Goal: Information Seeking & Learning: Learn about a topic

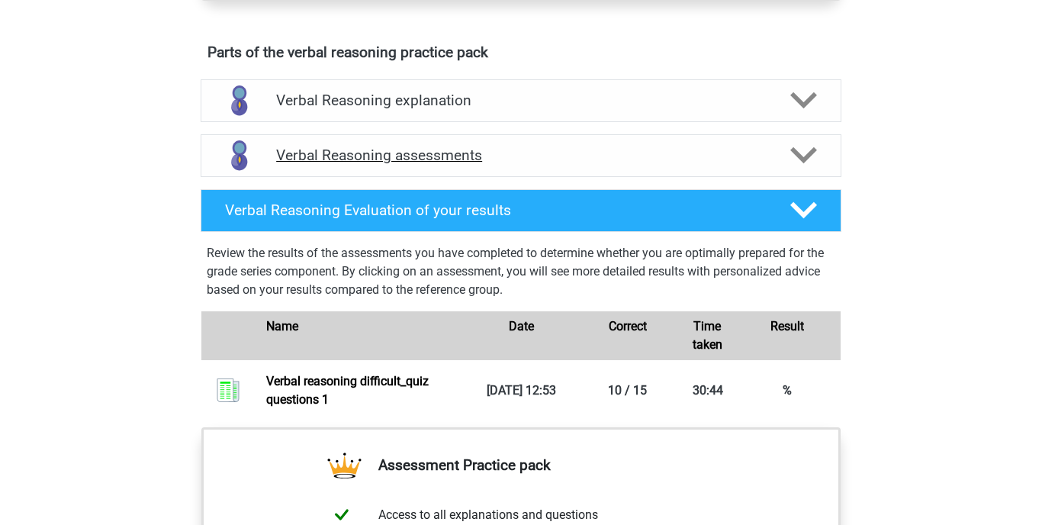
scroll to position [803, 0]
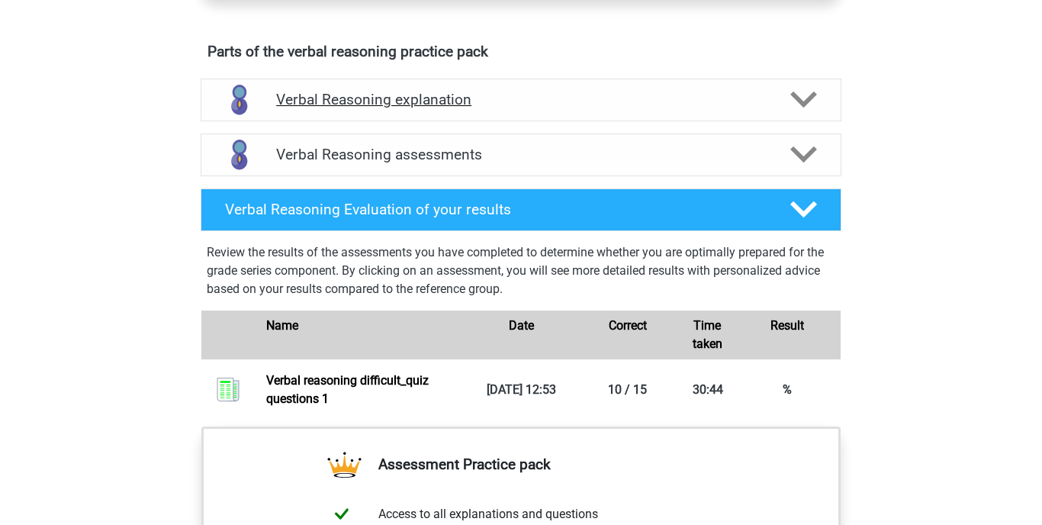
click at [333, 108] on h4 "Verbal Reasoning explanation" at bounding box center [521, 100] width 490 height 18
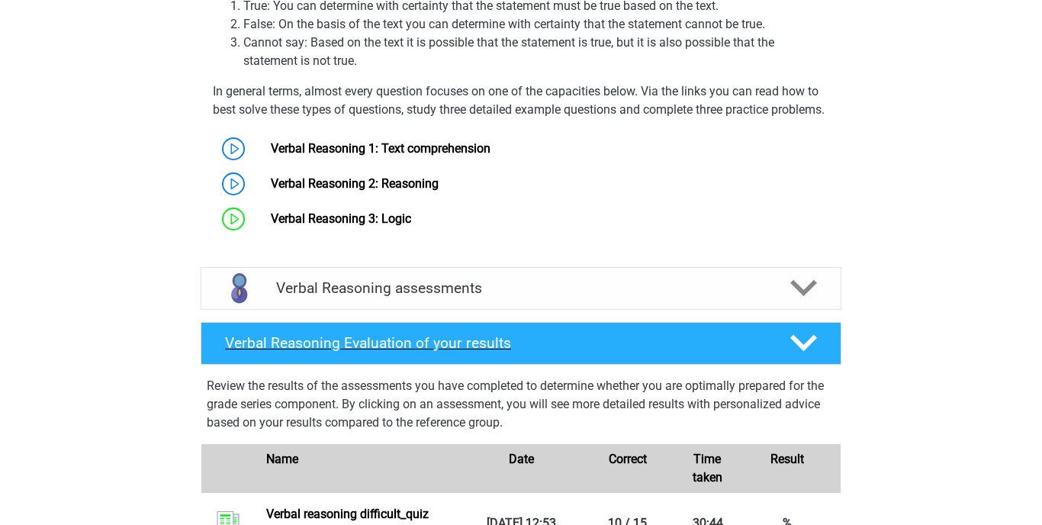
scroll to position [1024, 0]
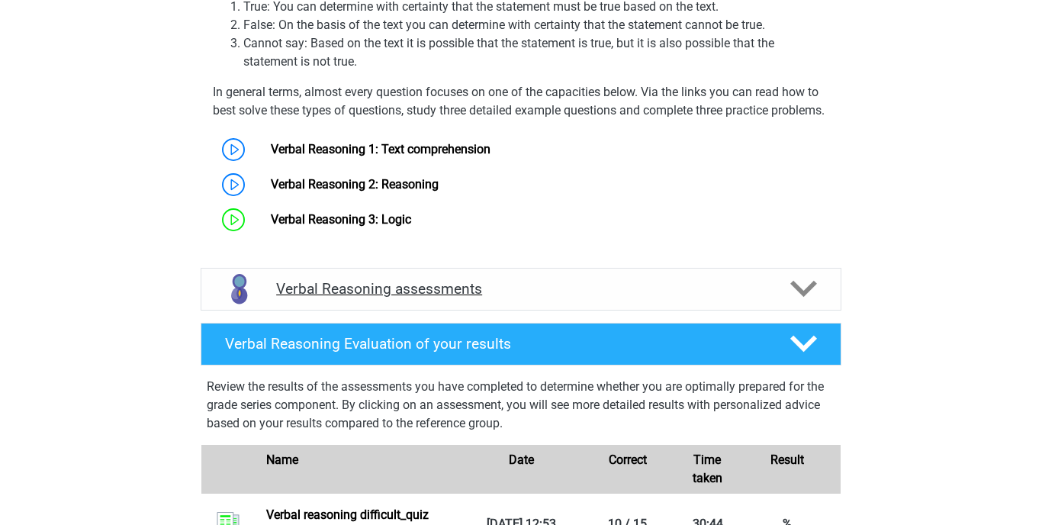
click at [337, 298] on h4 "Verbal Reasoning assessments" at bounding box center [521, 289] width 490 height 18
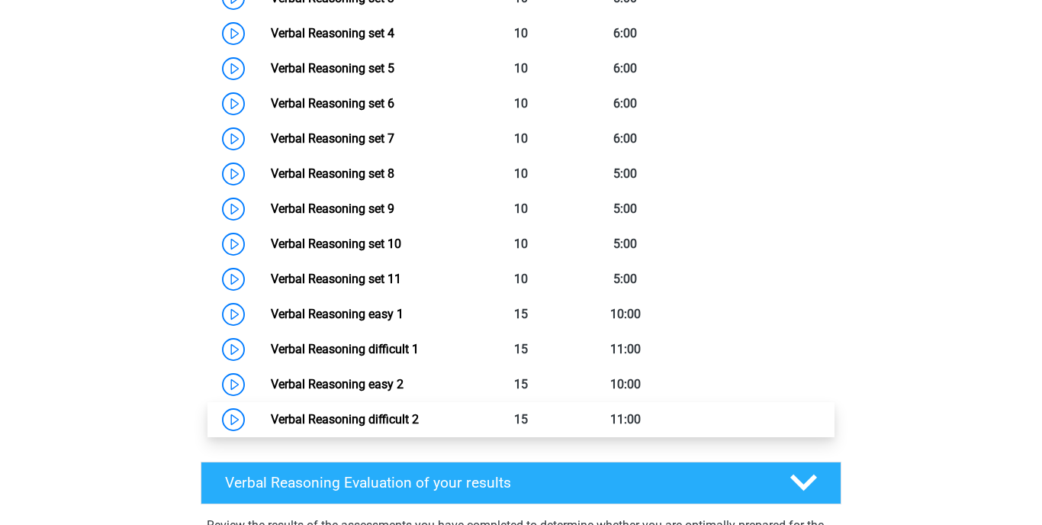
scroll to position [1521, 0]
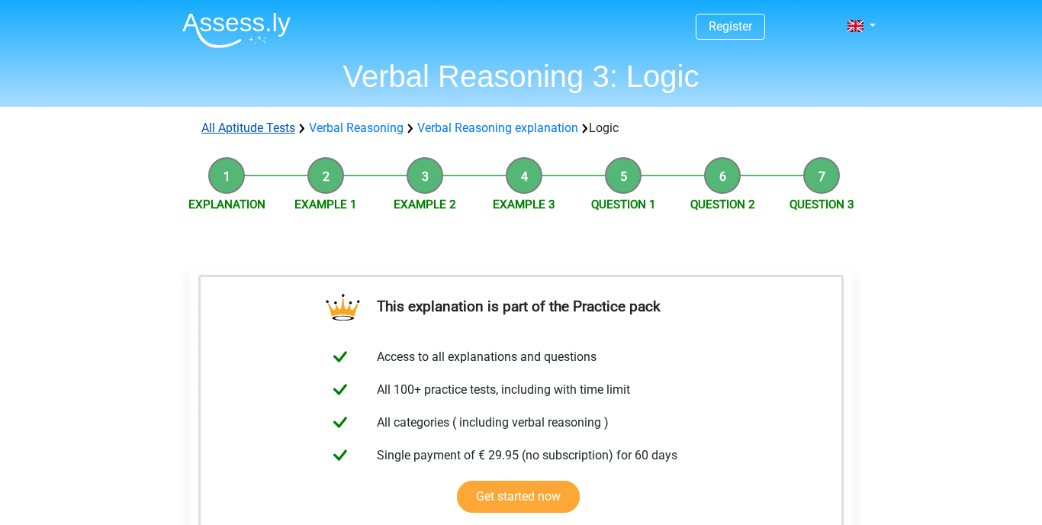
click at [260, 125] on link "All Aptitude Tests" at bounding box center [248, 128] width 94 height 14
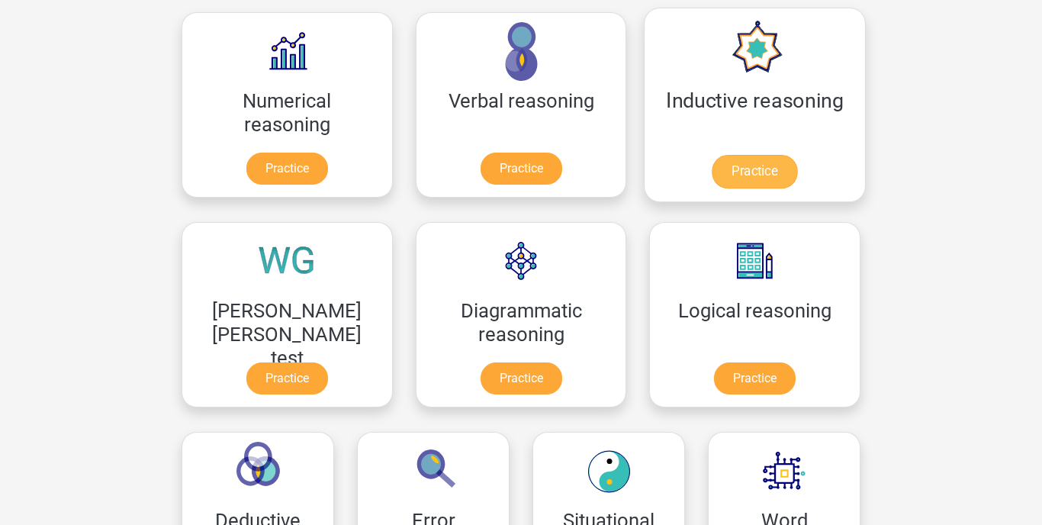
scroll to position [243, 0]
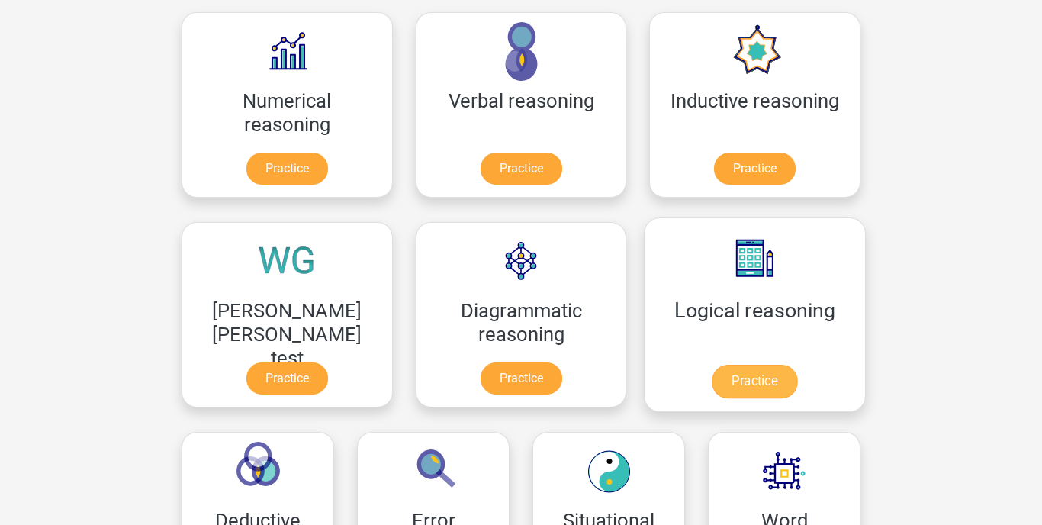
click at [712, 365] on link "Practice" at bounding box center [754, 382] width 85 height 34
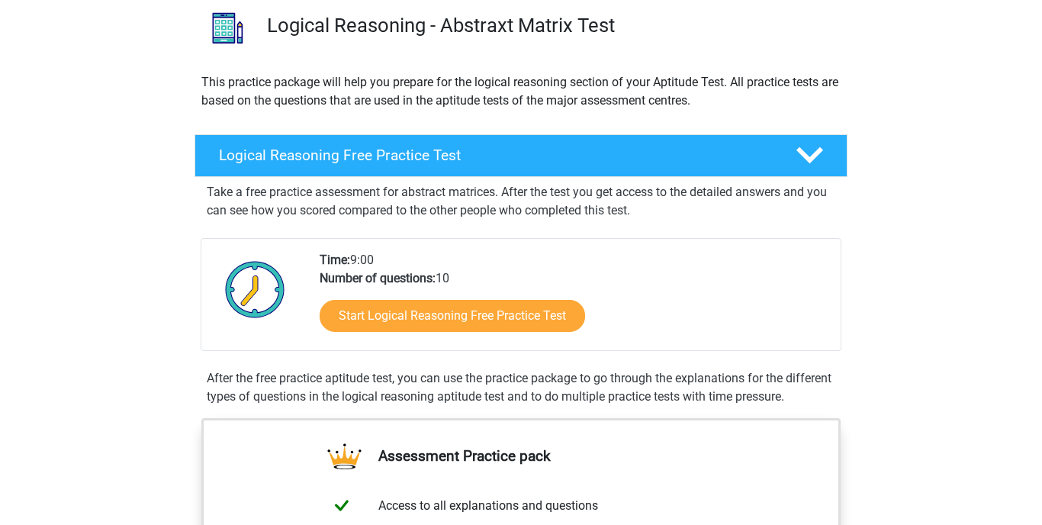
scroll to position [121, 0]
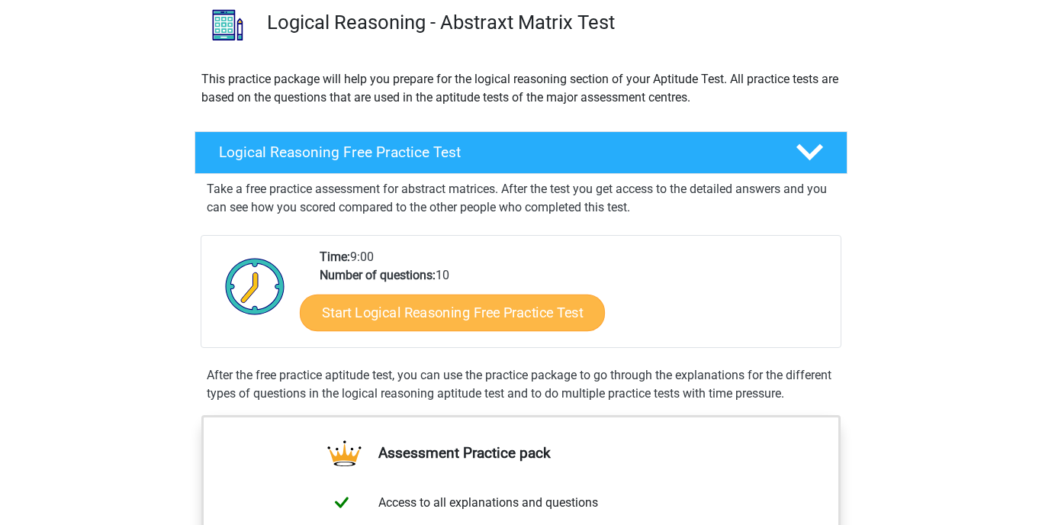
click at [446, 312] on link "Start Logical Reasoning Free Practice Test" at bounding box center [452, 312] width 305 height 37
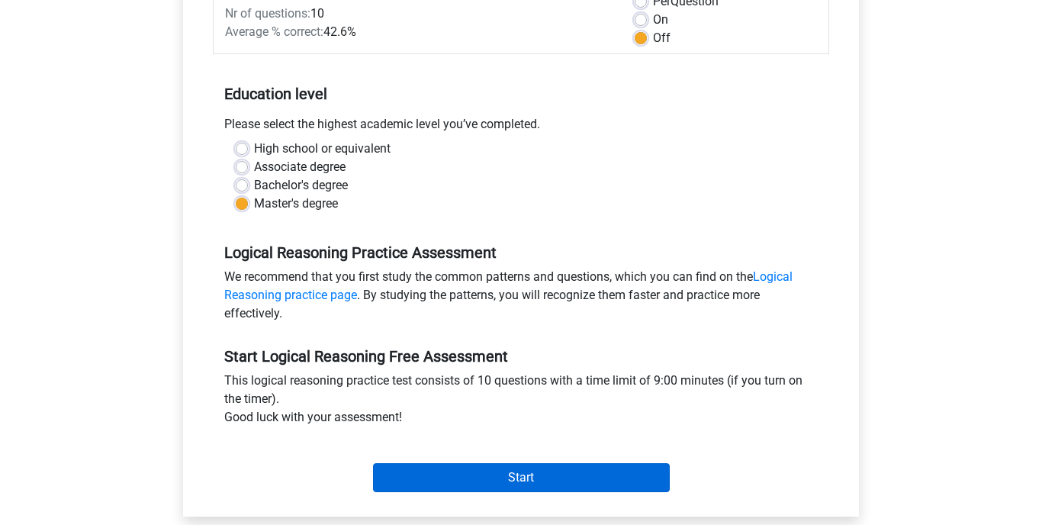
scroll to position [243, 0]
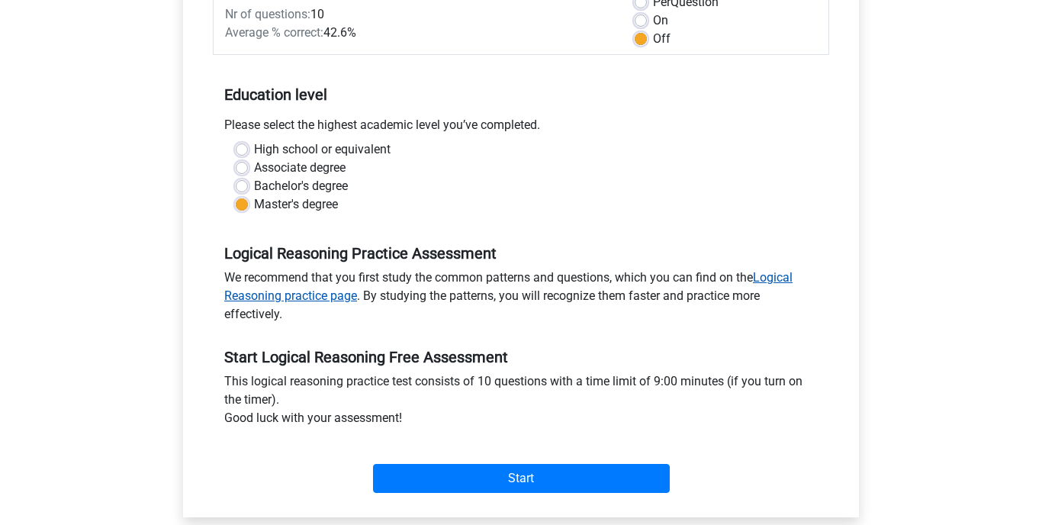
click at [779, 276] on link "Logical Reasoning practice page" at bounding box center [508, 286] width 568 height 33
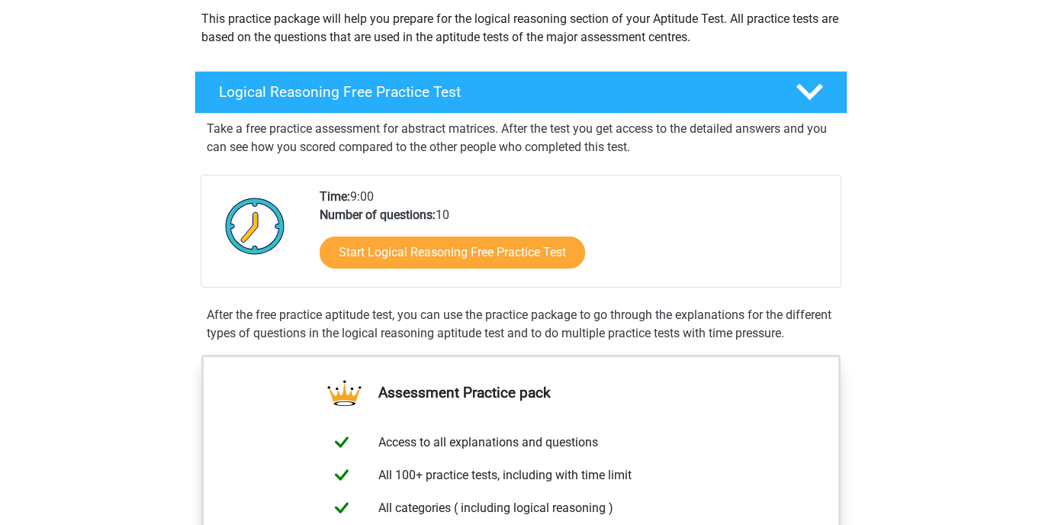
scroll to position [194, 0]
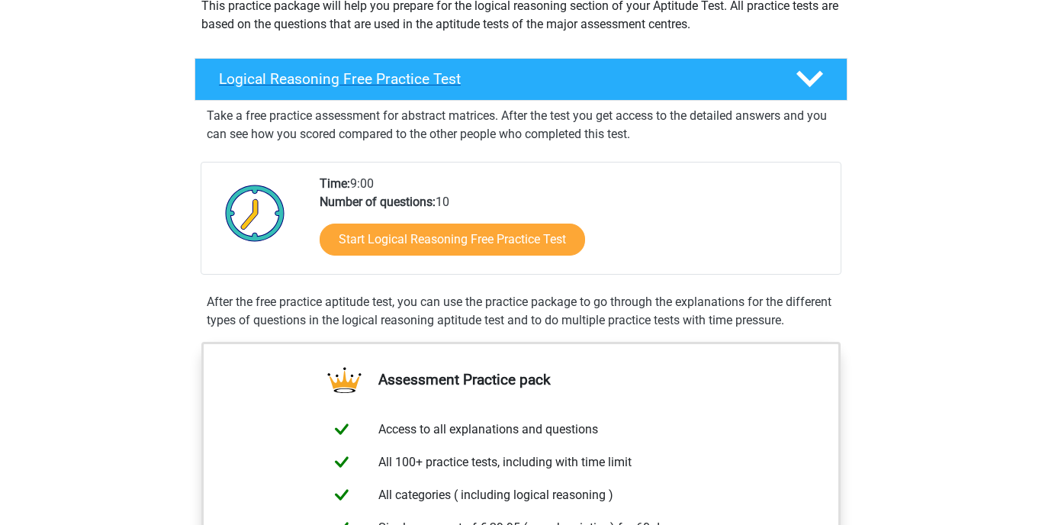
click at [813, 80] on polygon at bounding box center [810, 79] width 27 height 17
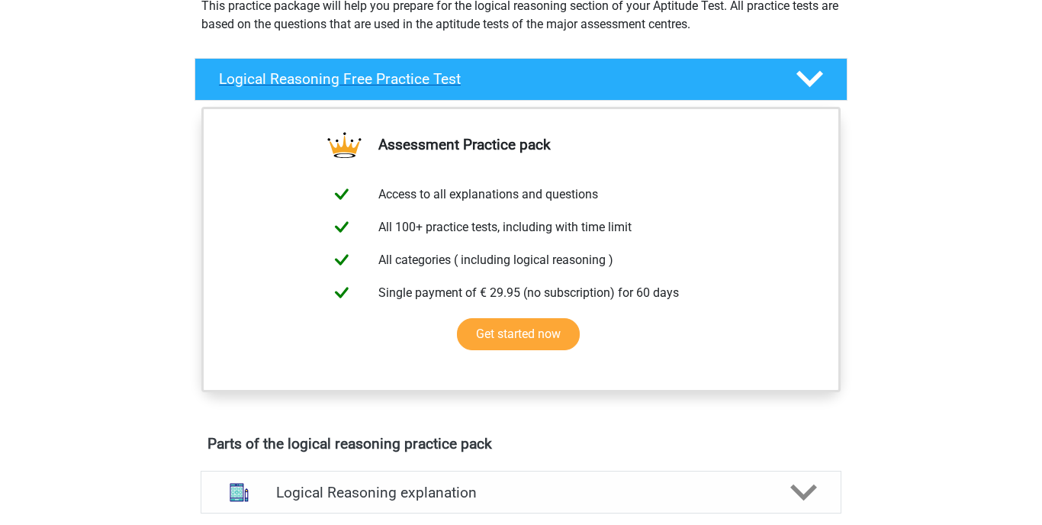
click at [812, 79] on icon at bounding box center [810, 79] width 27 height 27
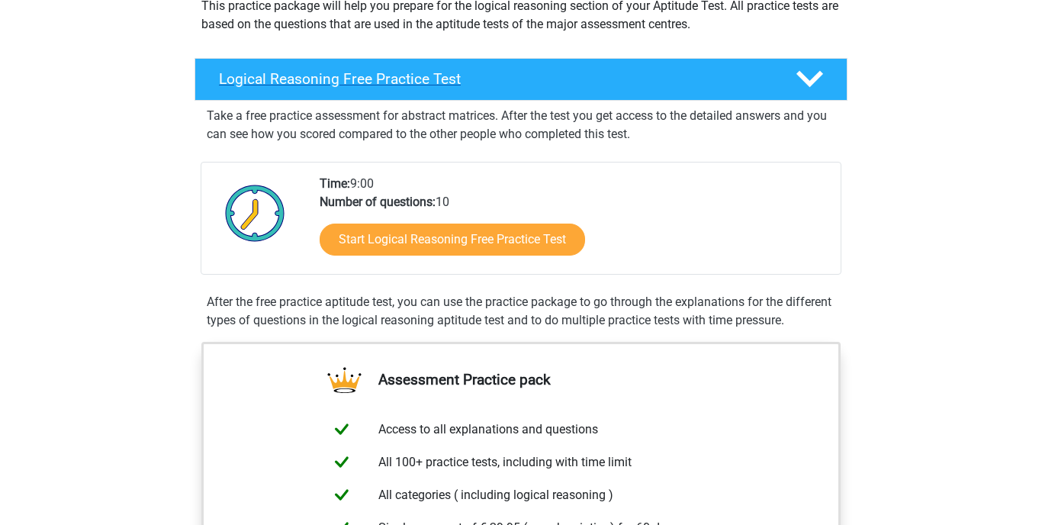
click at [812, 79] on icon at bounding box center [810, 79] width 27 height 27
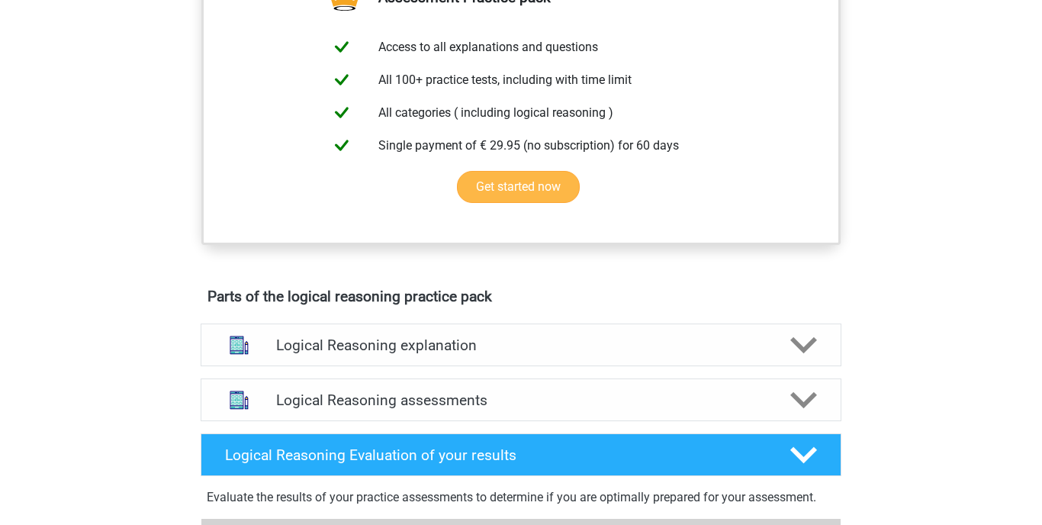
scroll to position [344, 0]
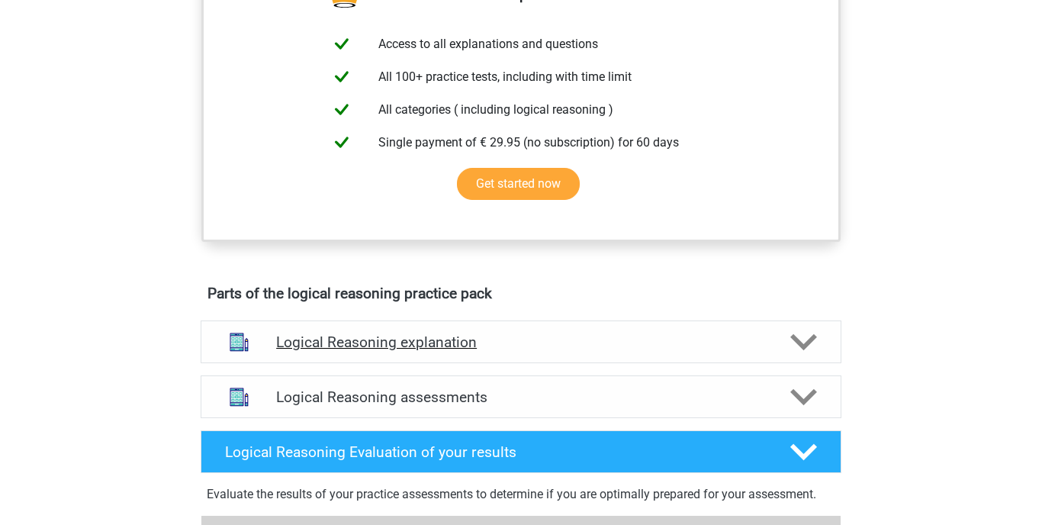
click at [797, 340] on polygon at bounding box center [803, 342] width 27 height 17
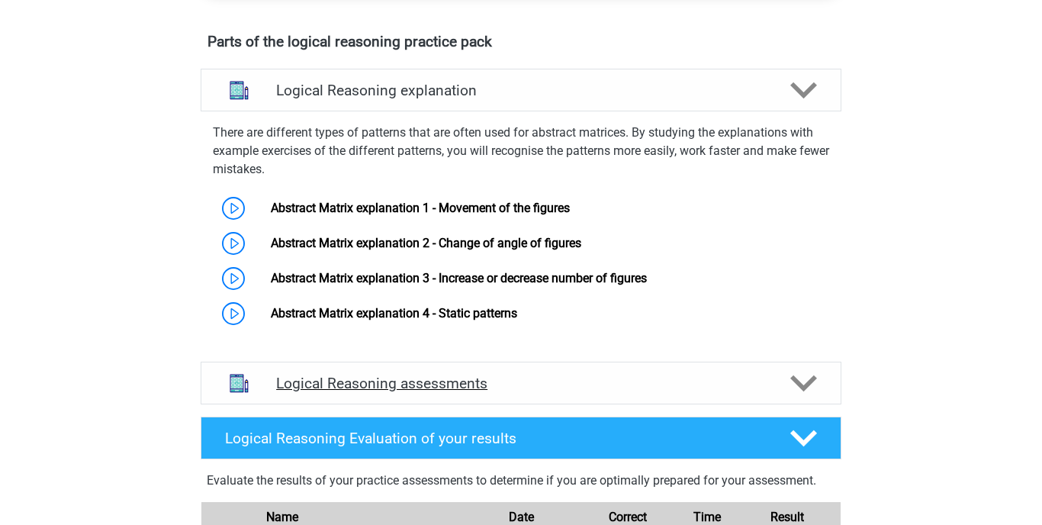
scroll to position [598, 0]
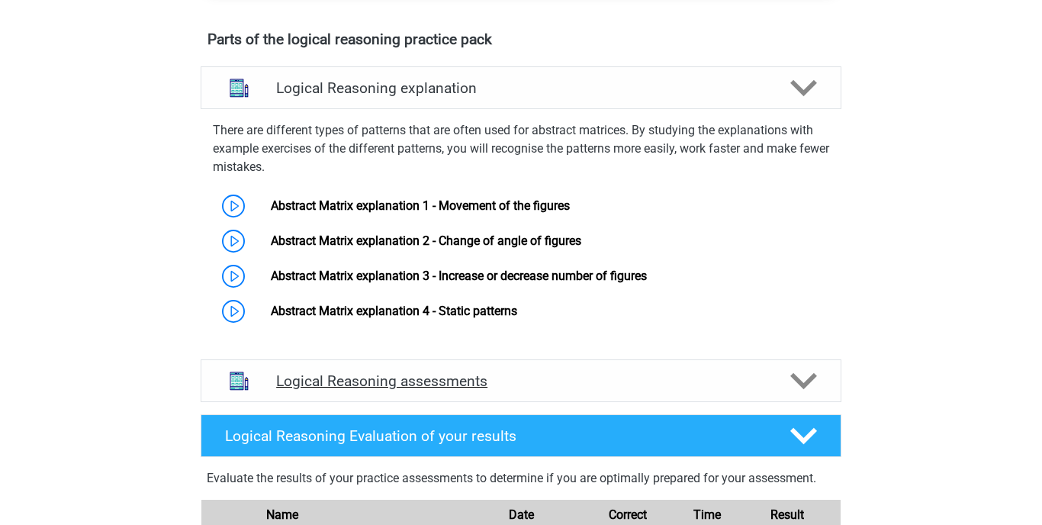
click at [801, 379] on polygon at bounding box center [803, 381] width 27 height 17
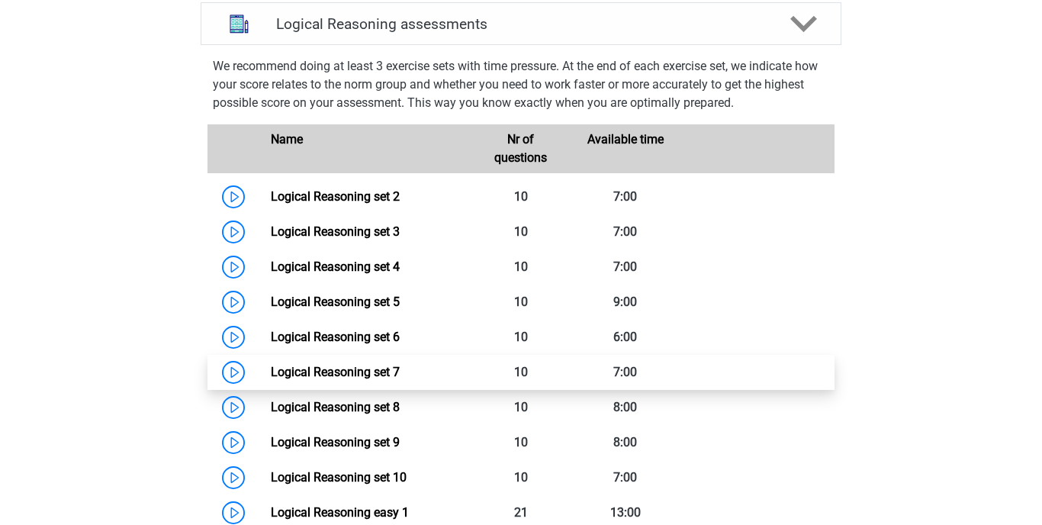
scroll to position [955, 0]
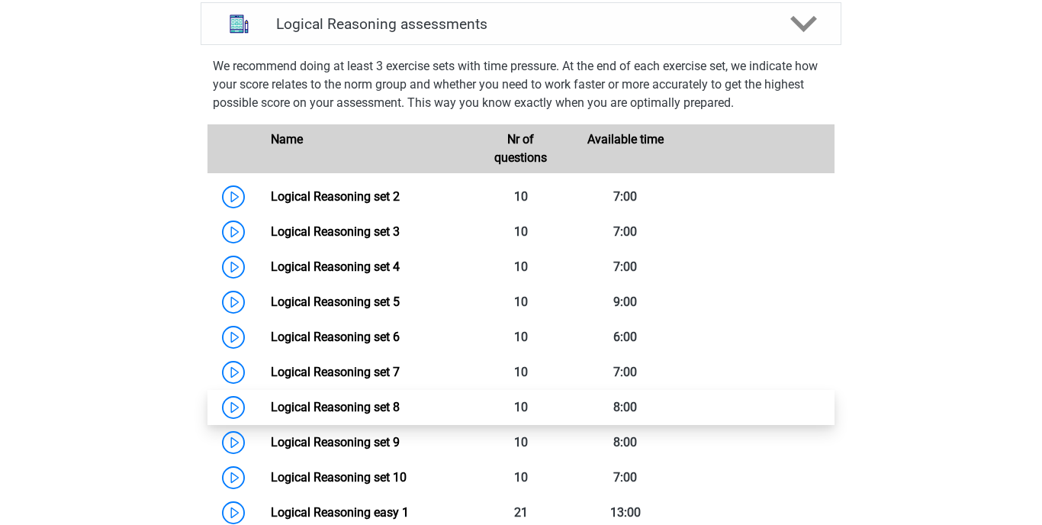
click at [323, 408] on link "Logical Reasoning set 8" at bounding box center [335, 407] width 129 height 14
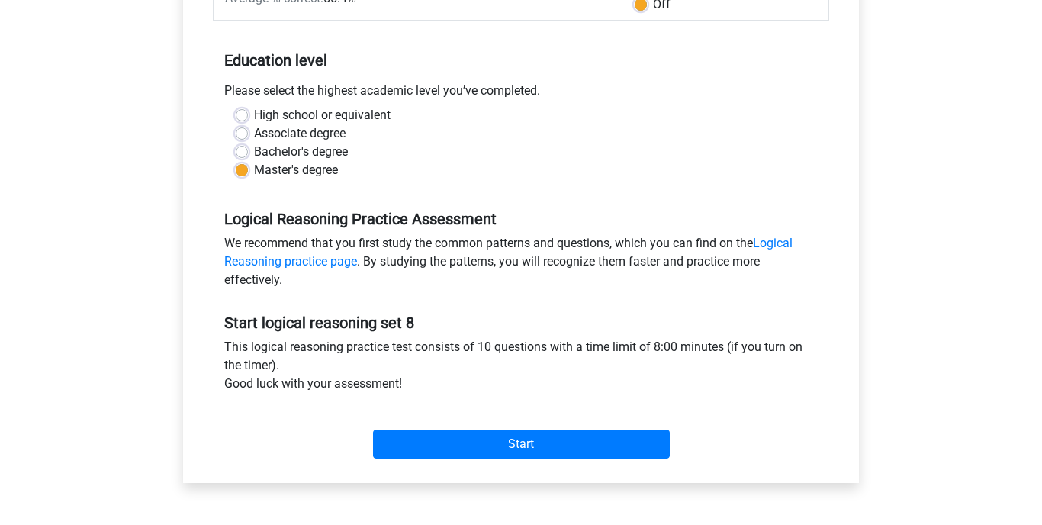
scroll to position [277, 0]
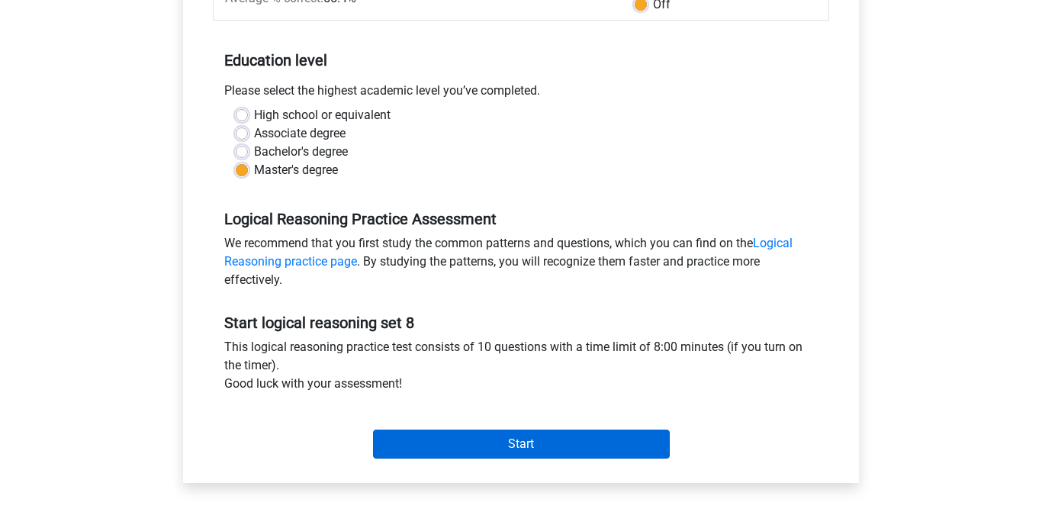
click at [474, 447] on input "Start" at bounding box center [521, 444] width 297 height 29
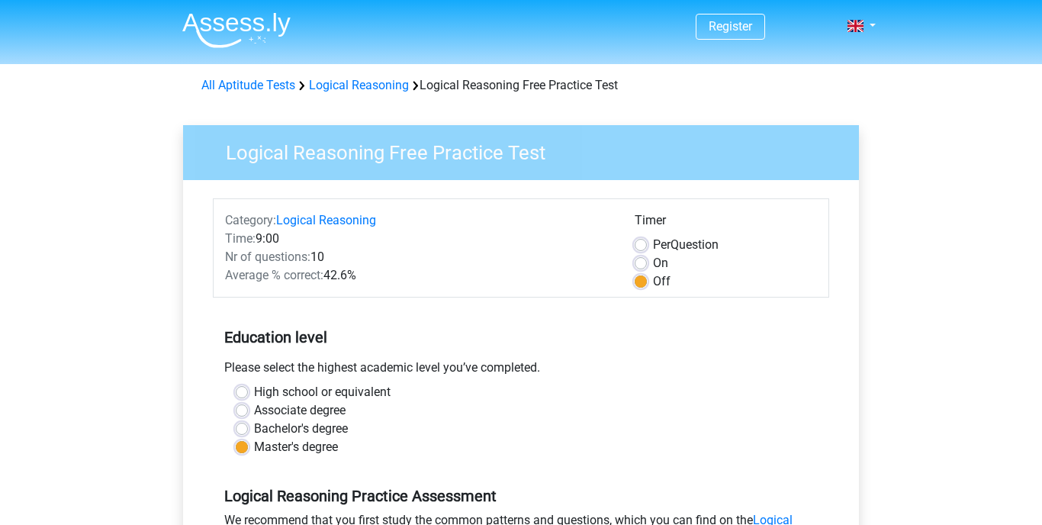
scroll to position [243, 0]
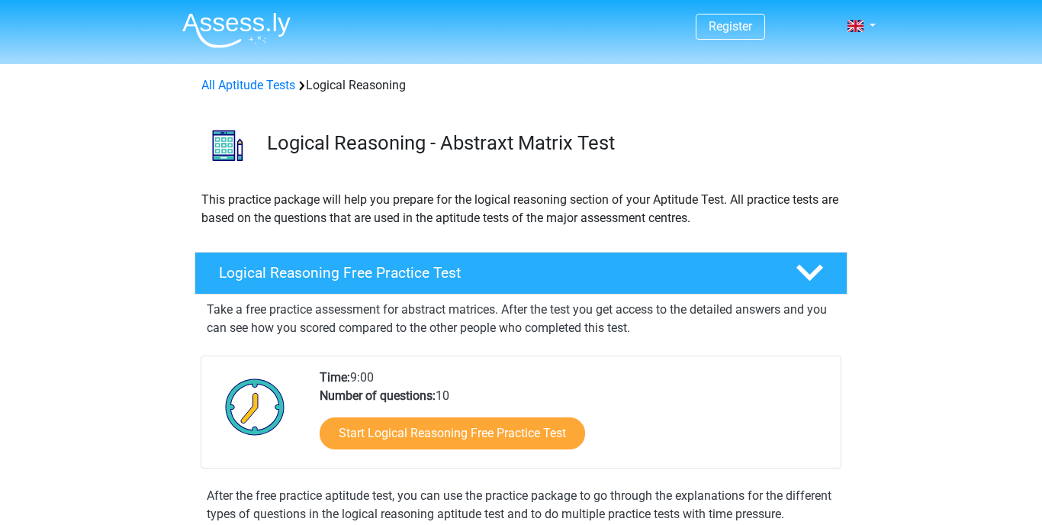
scroll to position [121, 0]
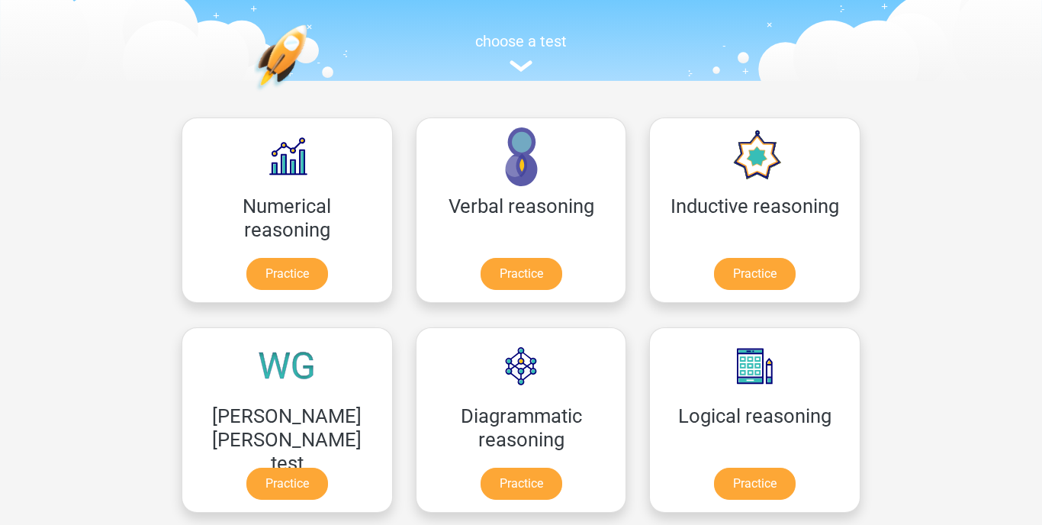
scroll to position [140, 0]
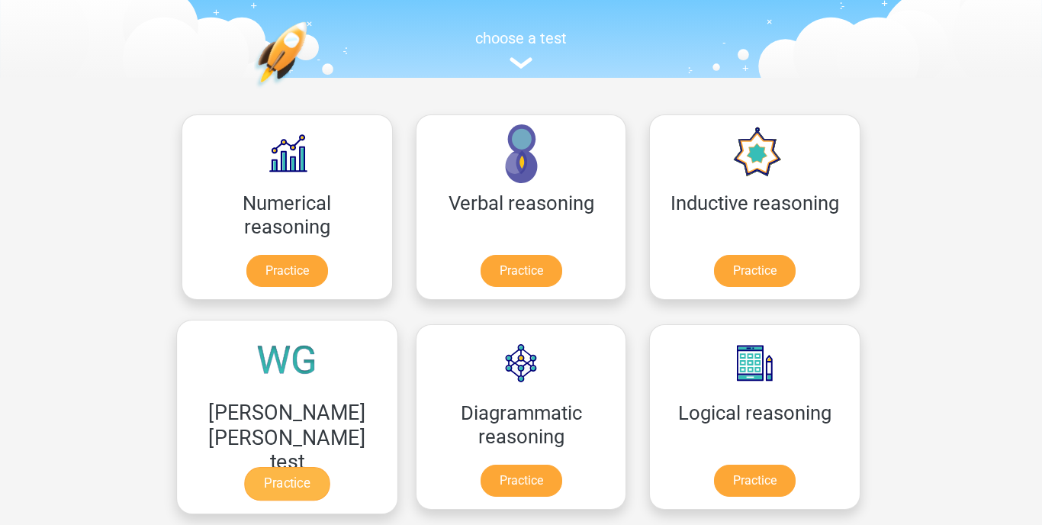
click at [330, 467] on link "Practice" at bounding box center [286, 484] width 85 height 34
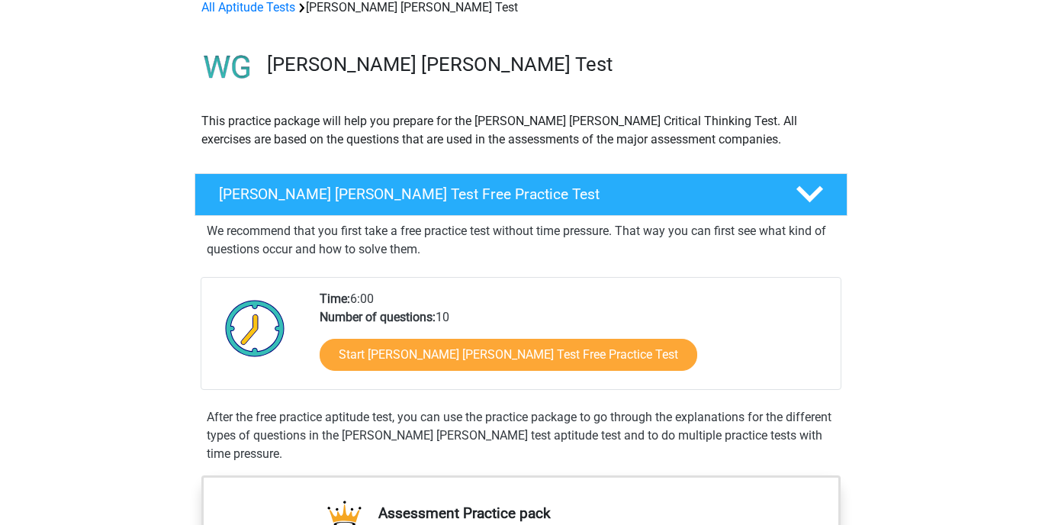
scroll to position [79, 0]
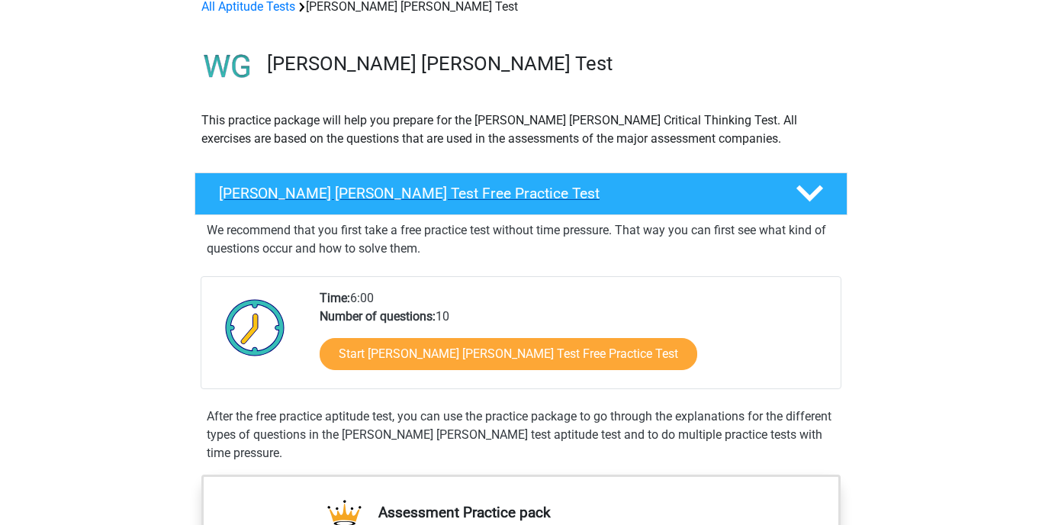
click at [812, 194] on polygon at bounding box center [810, 193] width 27 height 17
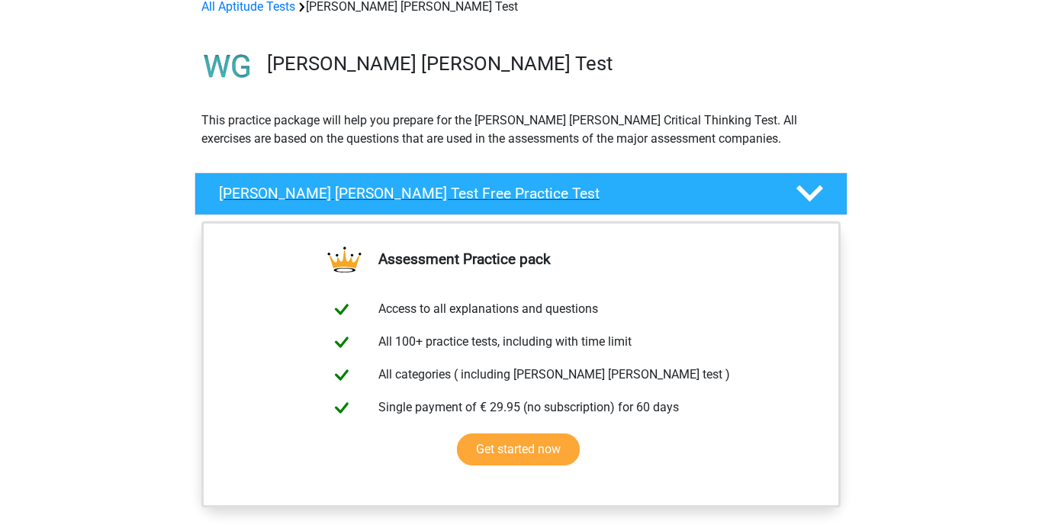
click at [812, 194] on polygon at bounding box center [810, 193] width 27 height 17
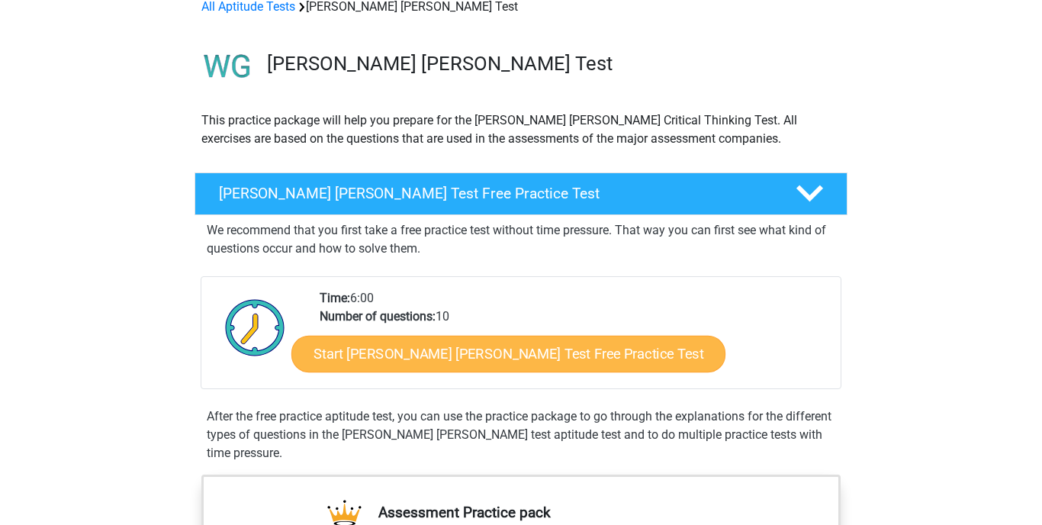
click at [495, 356] on link "Start Watson Glaser Test Free Practice Test" at bounding box center [508, 354] width 434 height 37
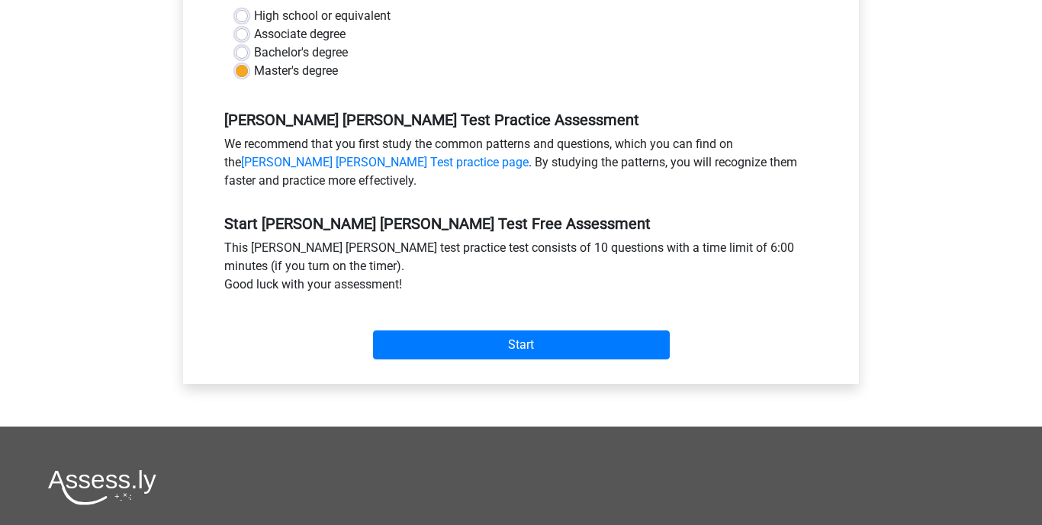
scroll to position [392, 0]
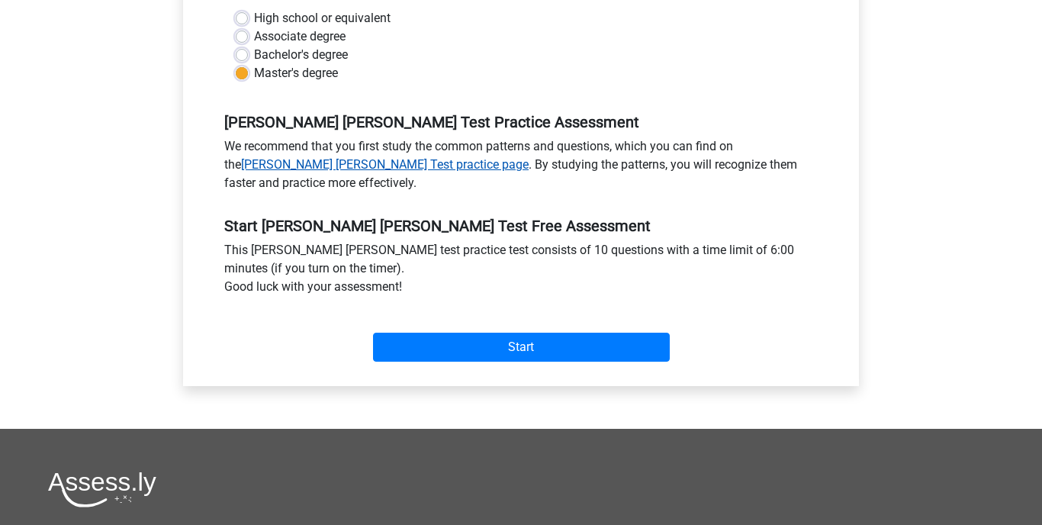
click at [304, 157] on link "Watson Glaser Test practice page" at bounding box center [385, 164] width 288 height 14
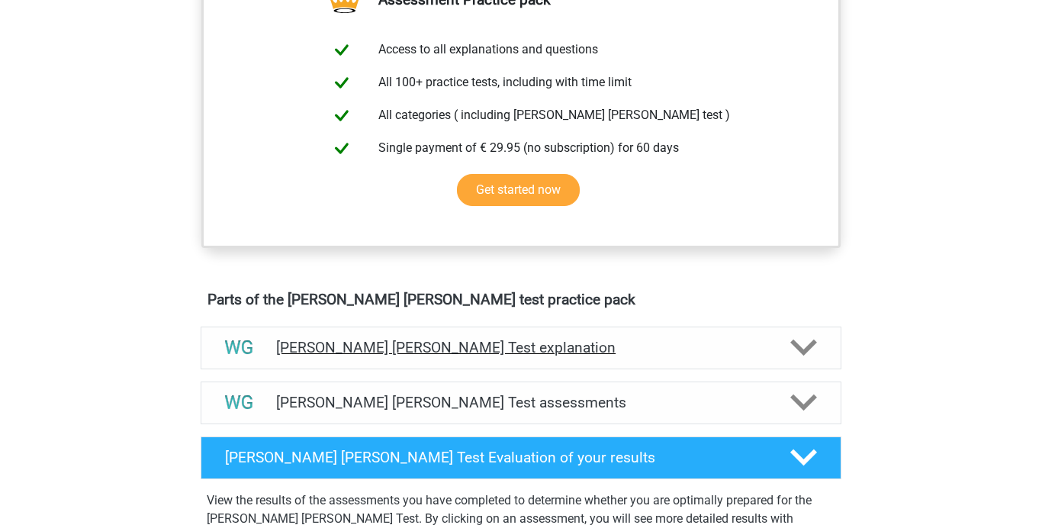
scroll to position [591, 0]
click at [422, 348] on h4 "Watson Glaser Test explanation" at bounding box center [521, 348] width 490 height 18
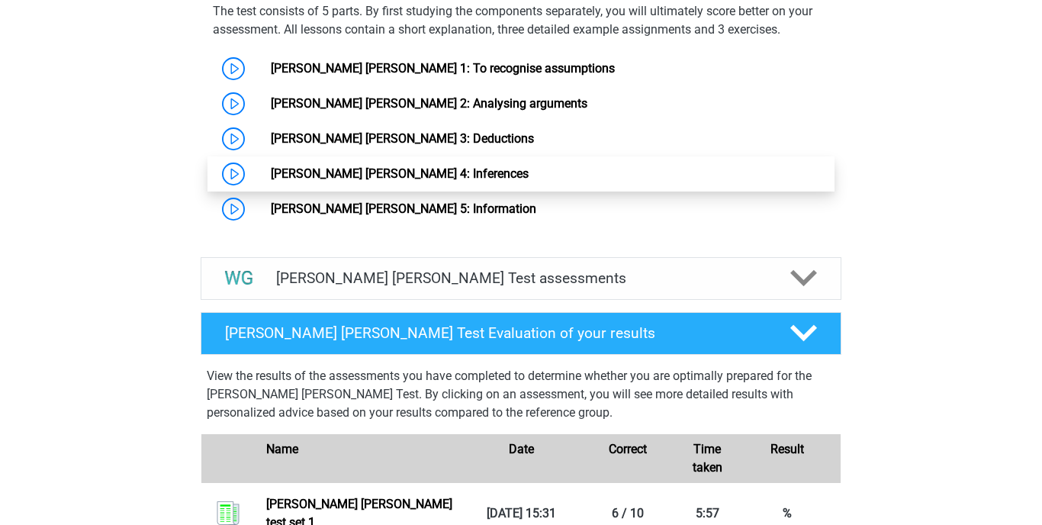
scroll to position [1240, 0]
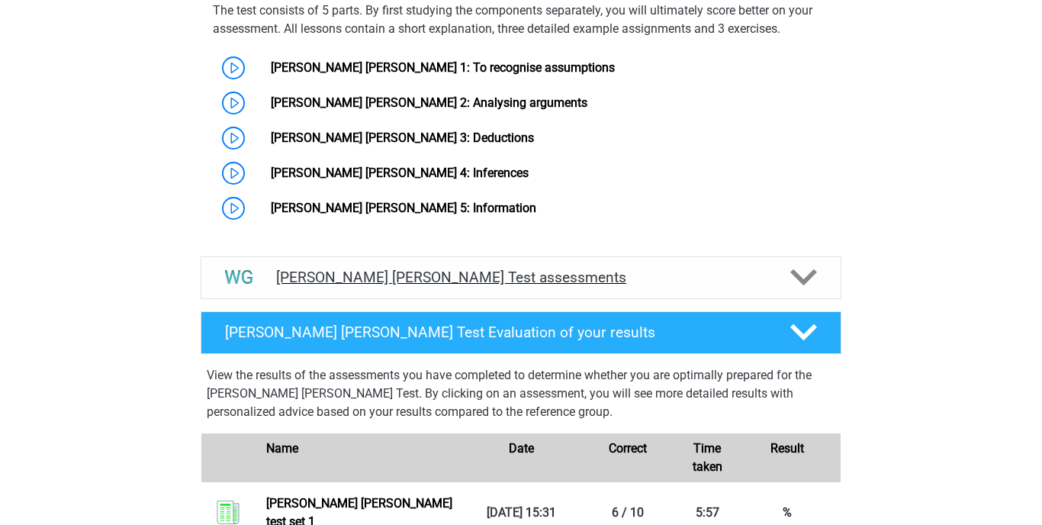
click at [681, 269] on h4 "Watson Glaser Test assessments" at bounding box center [521, 278] width 490 height 18
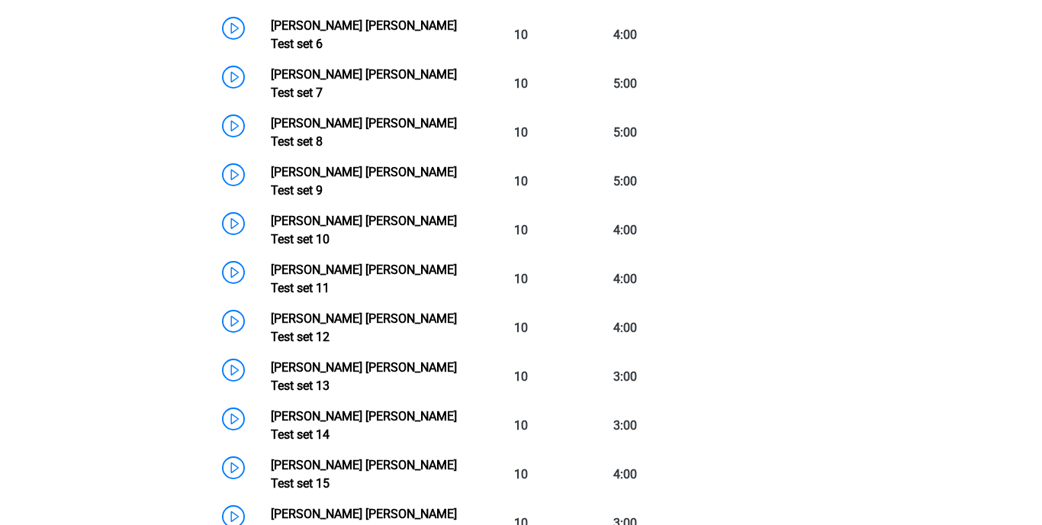
scroll to position [1856, 0]
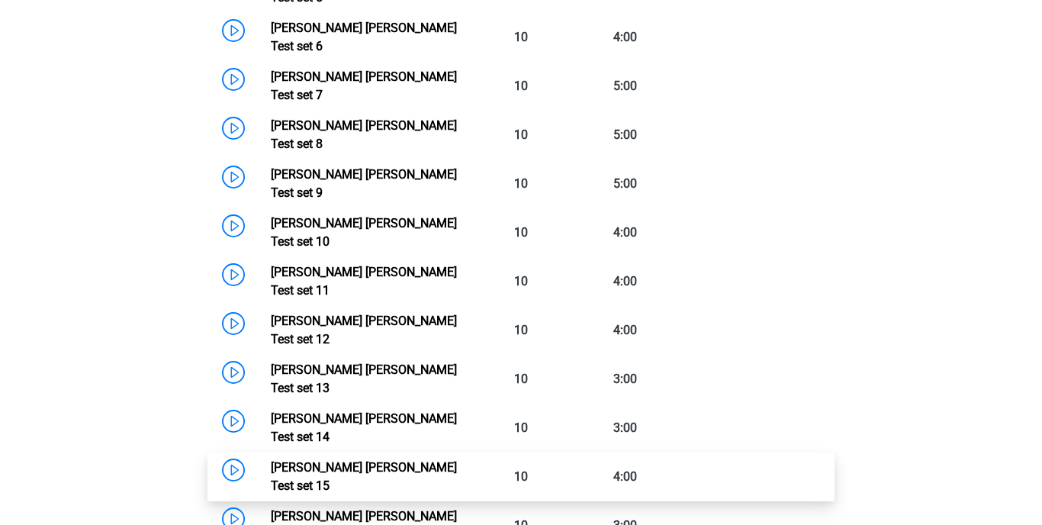
click at [342, 460] on link "Watson Glaser Test set 15" at bounding box center [364, 476] width 186 height 33
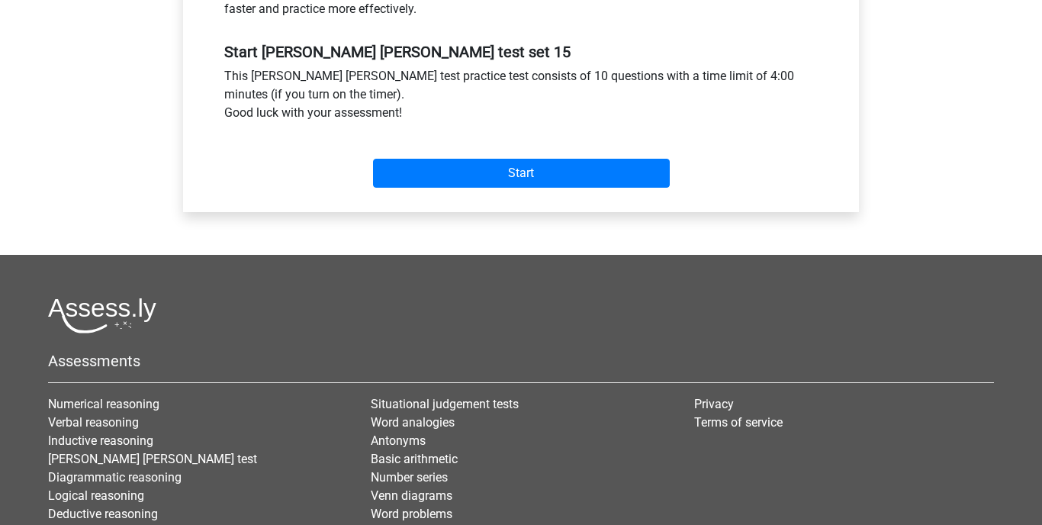
scroll to position [548, 0]
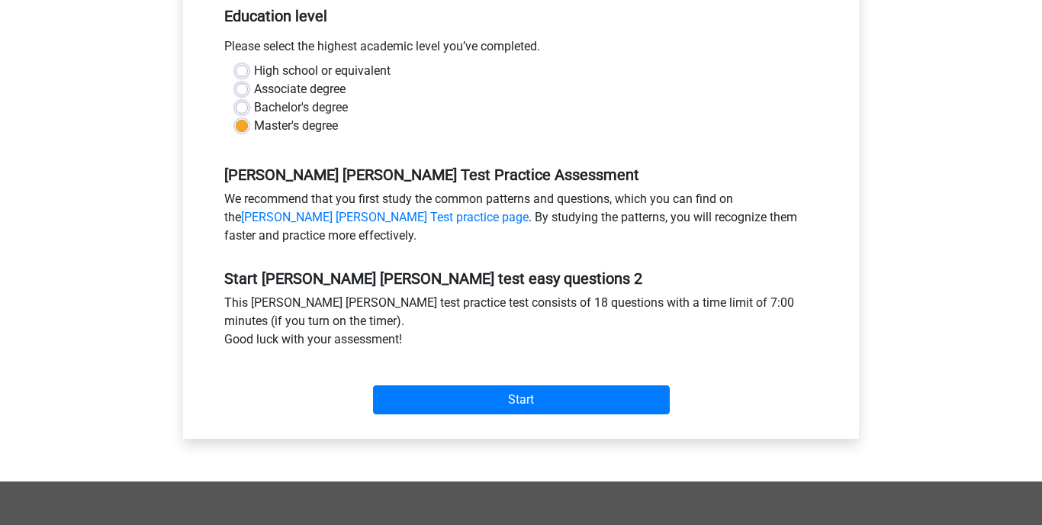
scroll to position [327, 0]
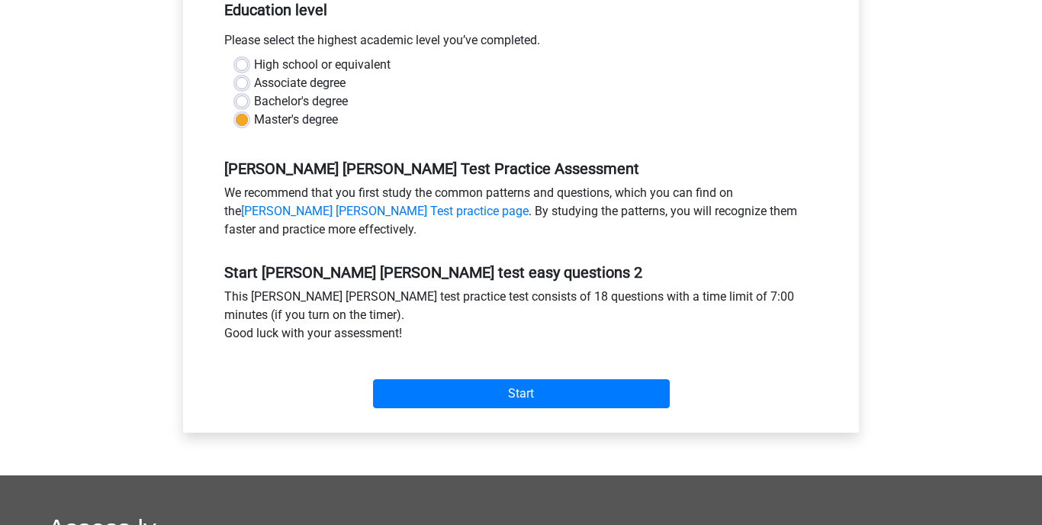
click at [462, 410] on div "Start" at bounding box center [521, 382] width 616 height 66
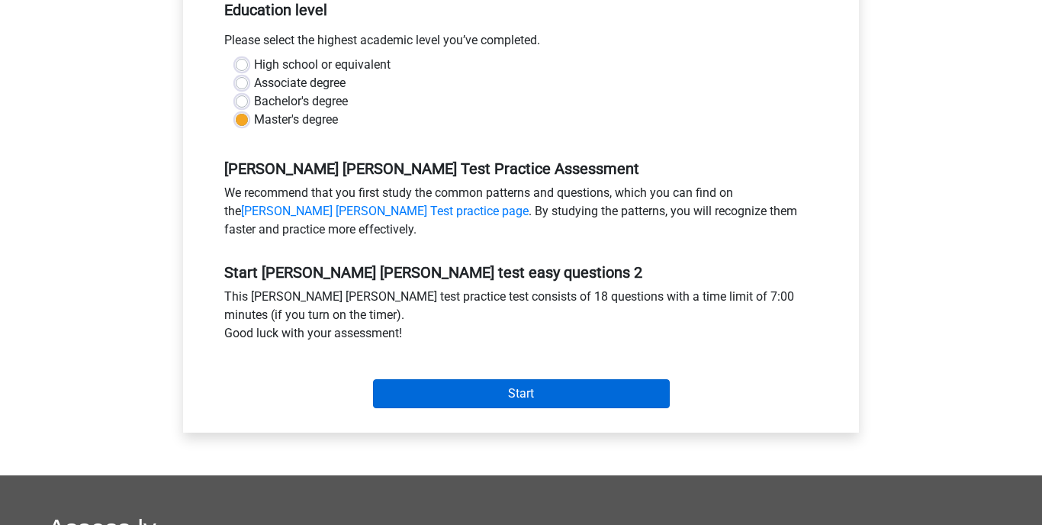
click at [466, 397] on input "Start" at bounding box center [521, 393] width 297 height 29
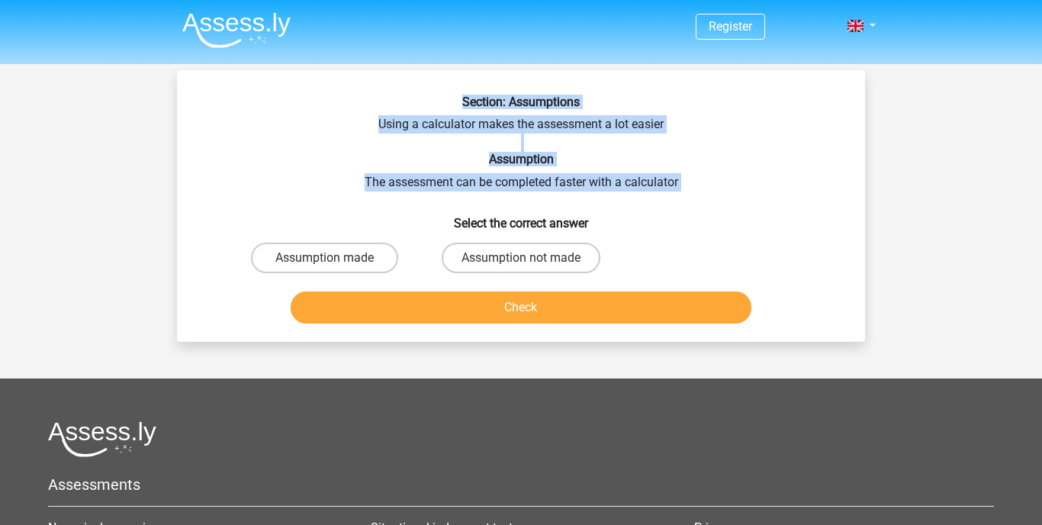
drag, startPoint x: 433, startPoint y: 85, endPoint x: 670, endPoint y: 213, distance: 268.7
click at [670, 213] on div "Section: Assumptions Using a calculator makes the assessment a lot easier Assum…" at bounding box center [521, 206] width 688 height 272
